Goal: Task Accomplishment & Management: Manage account settings

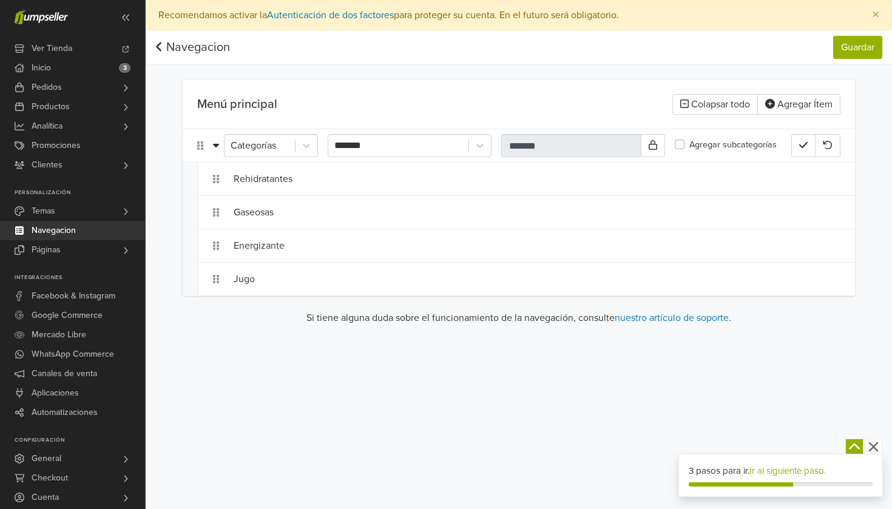
click at [160, 46] on icon at bounding box center [159, 47] width 8 height 12
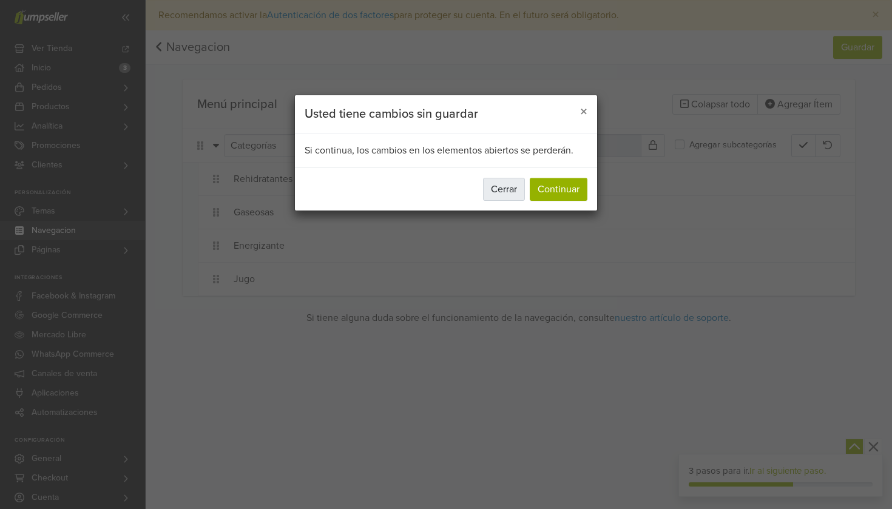
click at [515, 188] on button "Cerrar" at bounding box center [504, 189] width 42 height 23
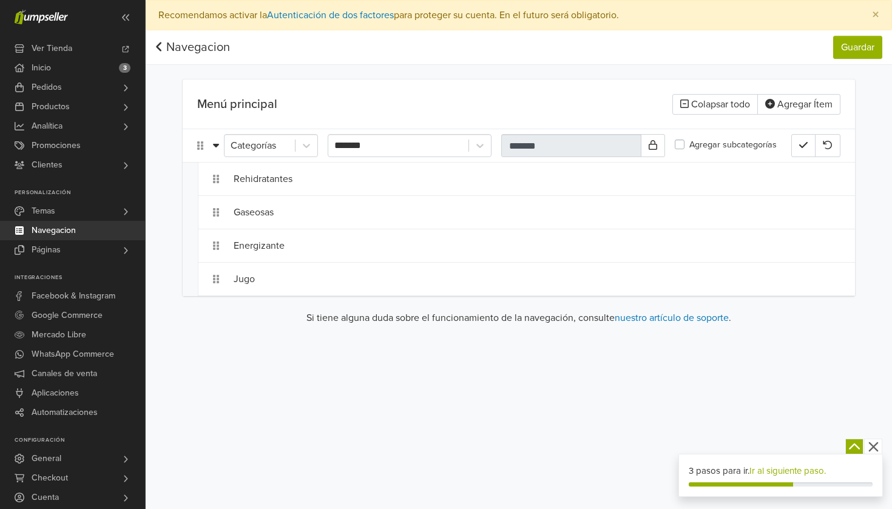
click at [163, 47] on link "Navegacion" at bounding box center [192, 47] width 75 height 15
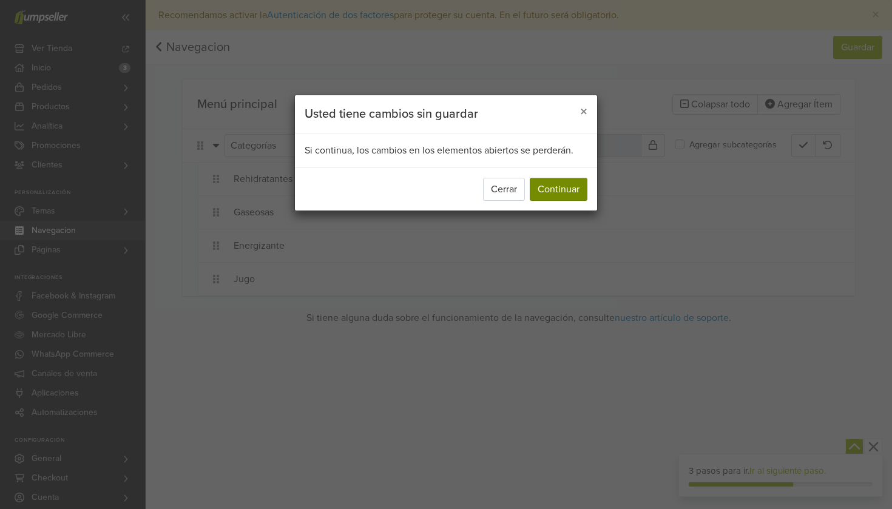
click at [570, 196] on button "Continuar" at bounding box center [559, 189] width 58 height 23
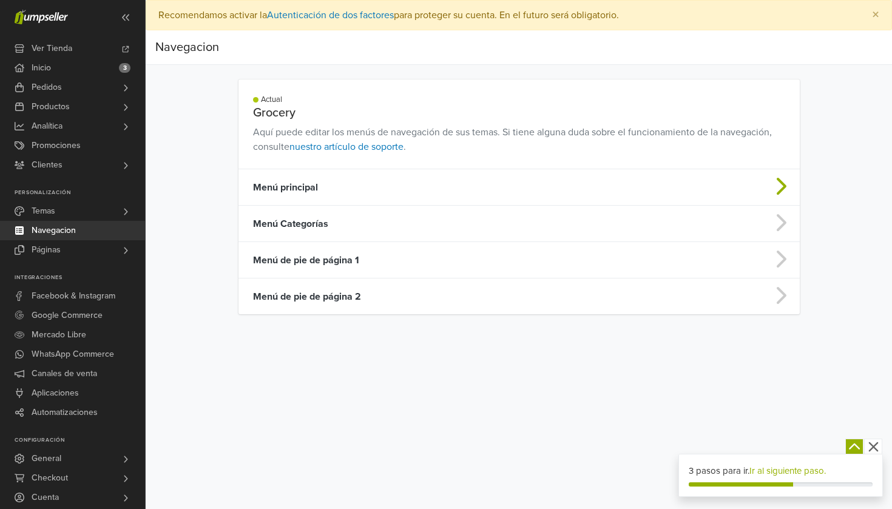
click at [516, 198] on td "Menú principal" at bounding box center [456, 187] width 437 height 36
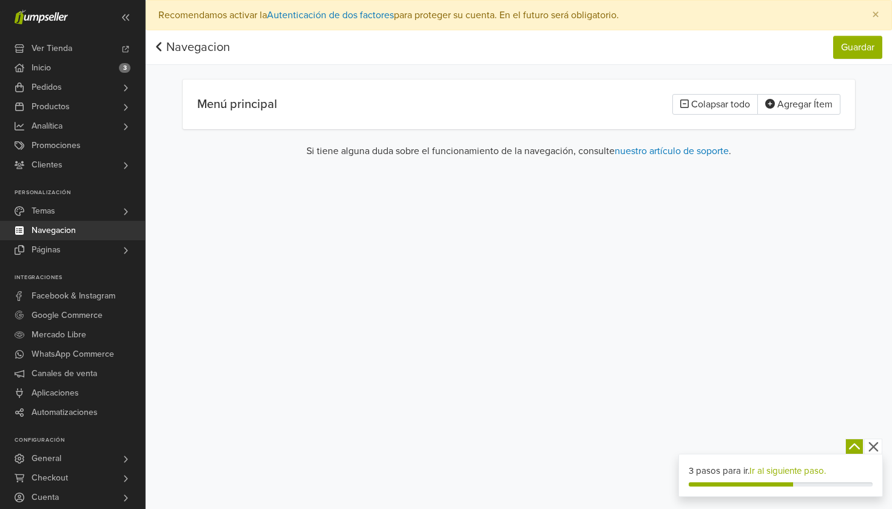
click at [160, 46] on icon at bounding box center [159, 47] width 8 height 12
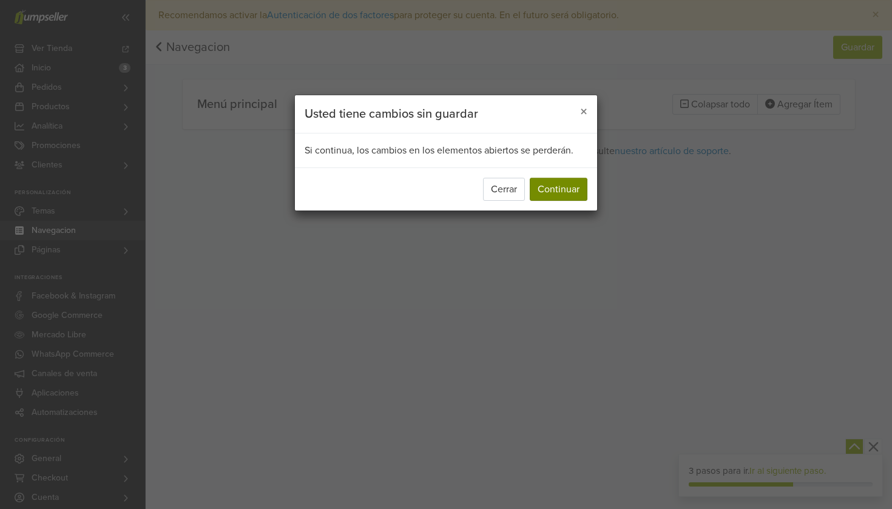
click at [555, 191] on button "Continuar" at bounding box center [559, 189] width 58 height 23
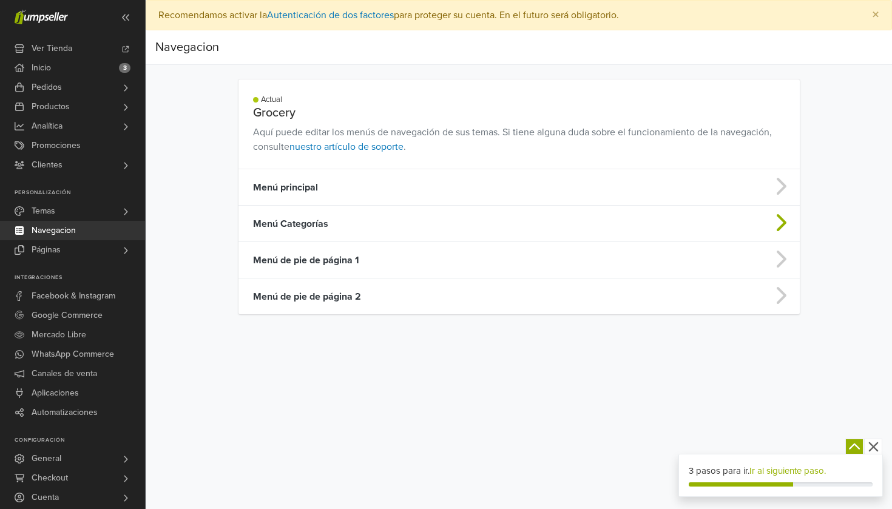
click at [319, 219] on td "Menú Categorías" at bounding box center [456, 224] width 437 height 36
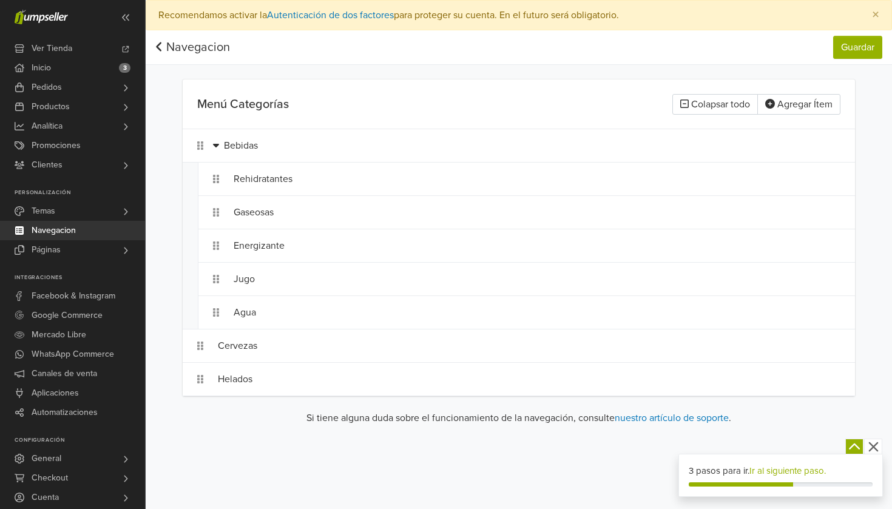
click at [163, 47] on link "Navegacion" at bounding box center [192, 47] width 75 height 15
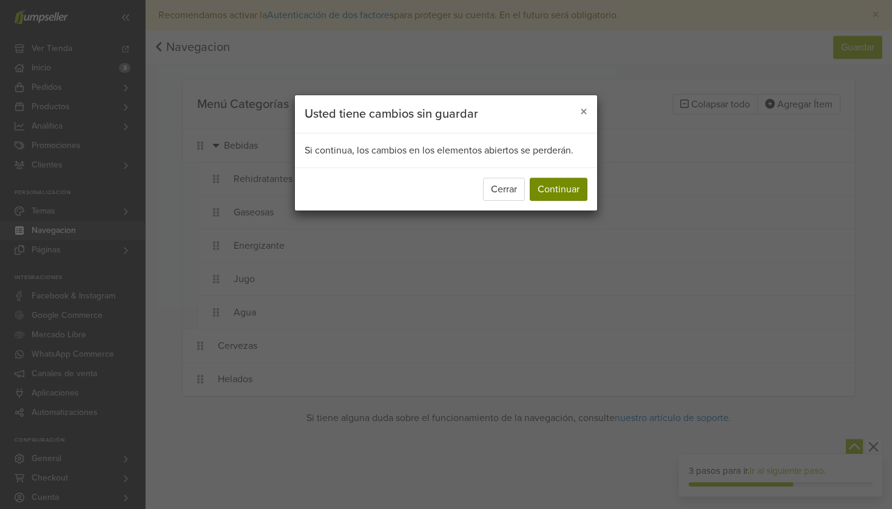
click at [570, 198] on button "Continuar" at bounding box center [559, 189] width 58 height 23
